Goal: Task Accomplishment & Management: Manage account settings

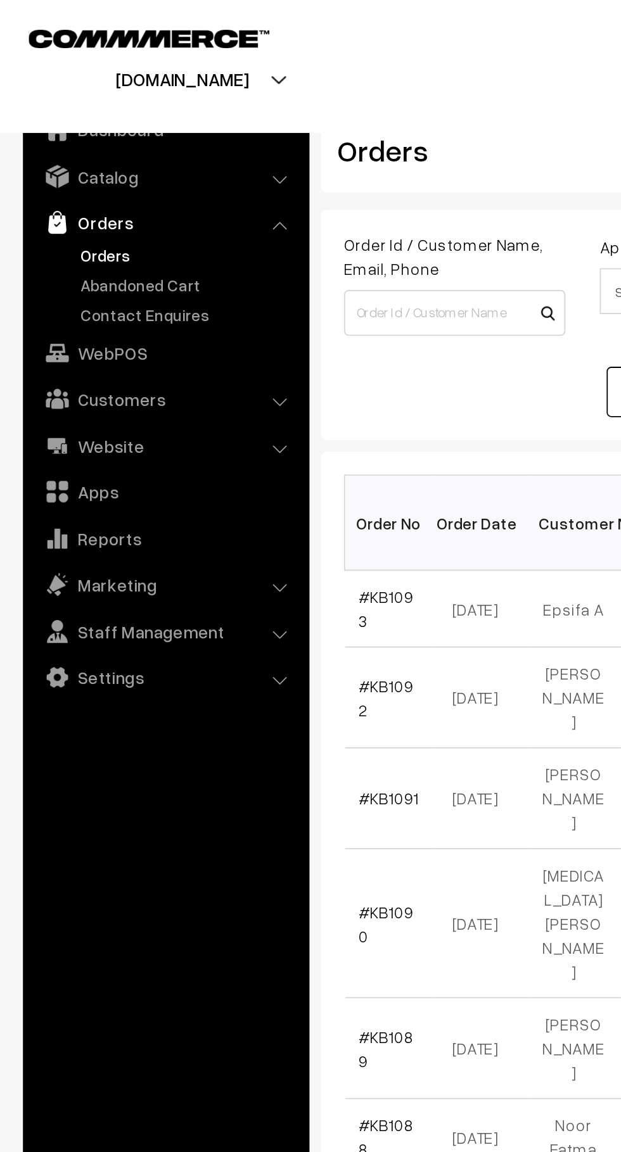
click at [103, 151] on link "Abandoned Cart" at bounding box center [103, 157] width 125 height 13
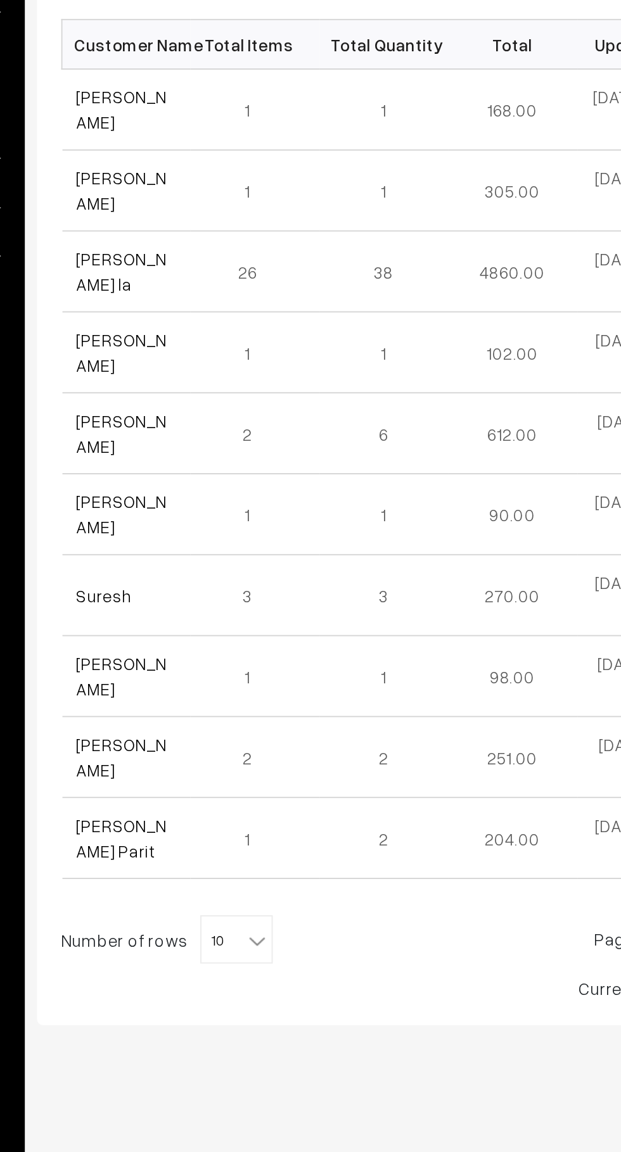
click at [191, 300] on td "[PERSON_NAME]" at bounding box center [225, 298] width 68 height 42
click at [215, 300] on link "[PERSON_NAME]" at bounding box center [222, 298] width 48 height 24
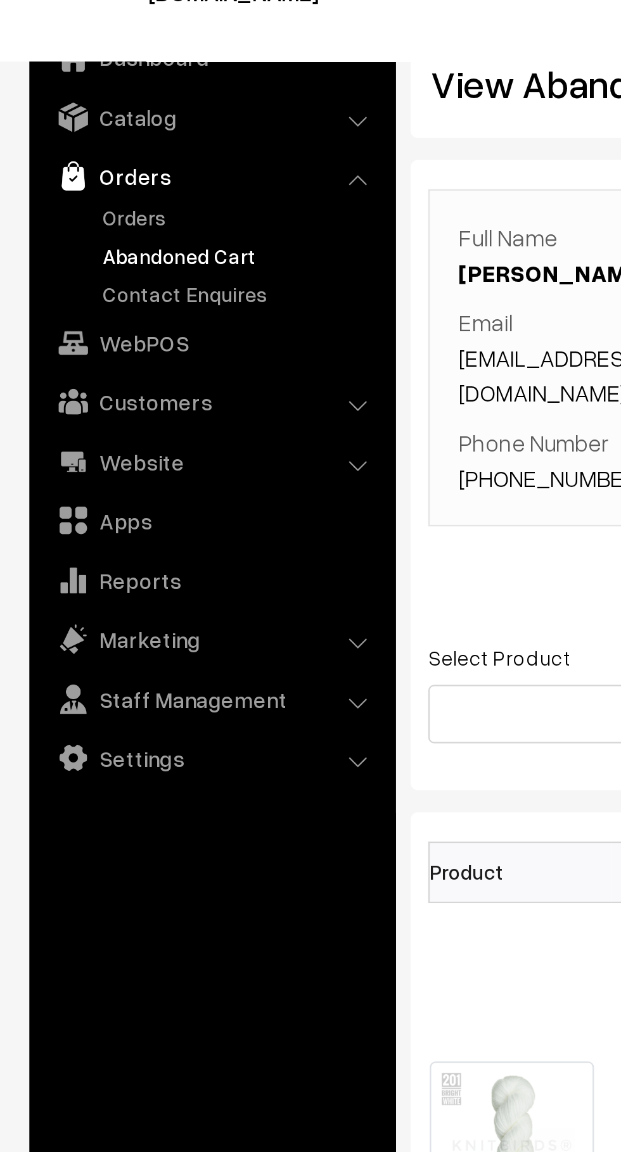
click at [56, 145] on link "Orders" at bounding box center [103, 140] width 125 height 13
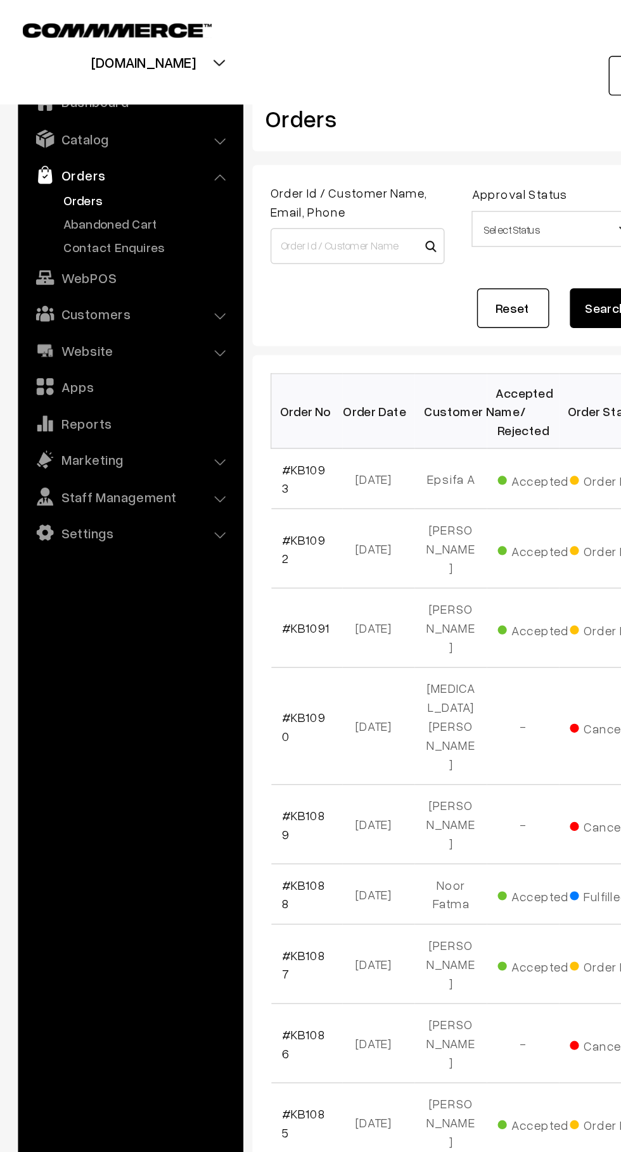
click at [116, 156] on link "Abandoned Cart" at bounding box center [103, 157] width 125 height 13
